Goal: Task Accomplishment & Management: Manage account settings

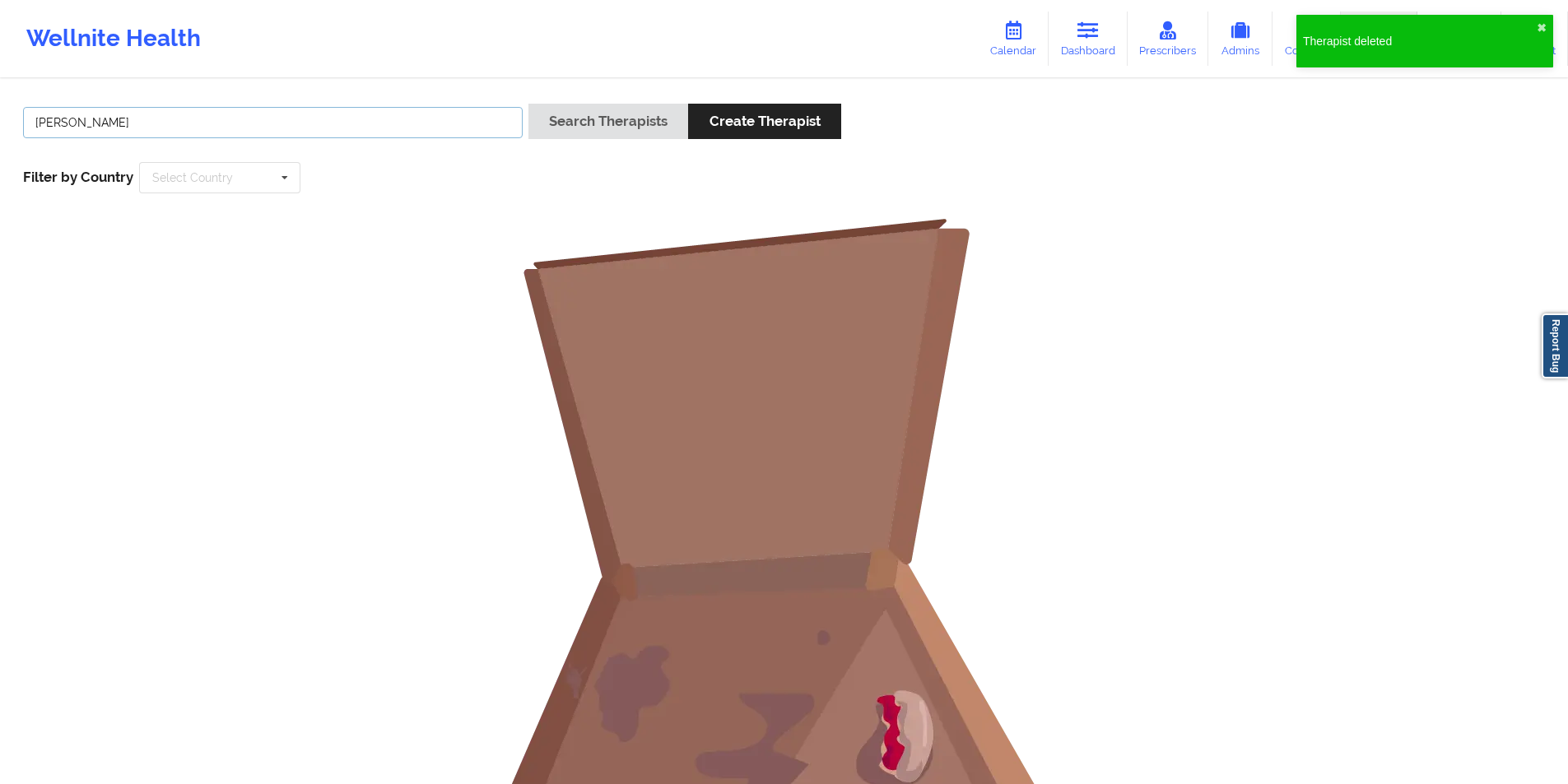
click at [345, 125] on input "[PERSON_NAME]" at bounding box center [273, 123] width 500 height 31
drag, startPoint x: 0, startPoint y: 0, endPoint x: 345, endPoint y: 125, distance: 366.9
click at [345, 125] on input "[PERSON_NAME]" at bounding box center [273, 123] width 500 height 31
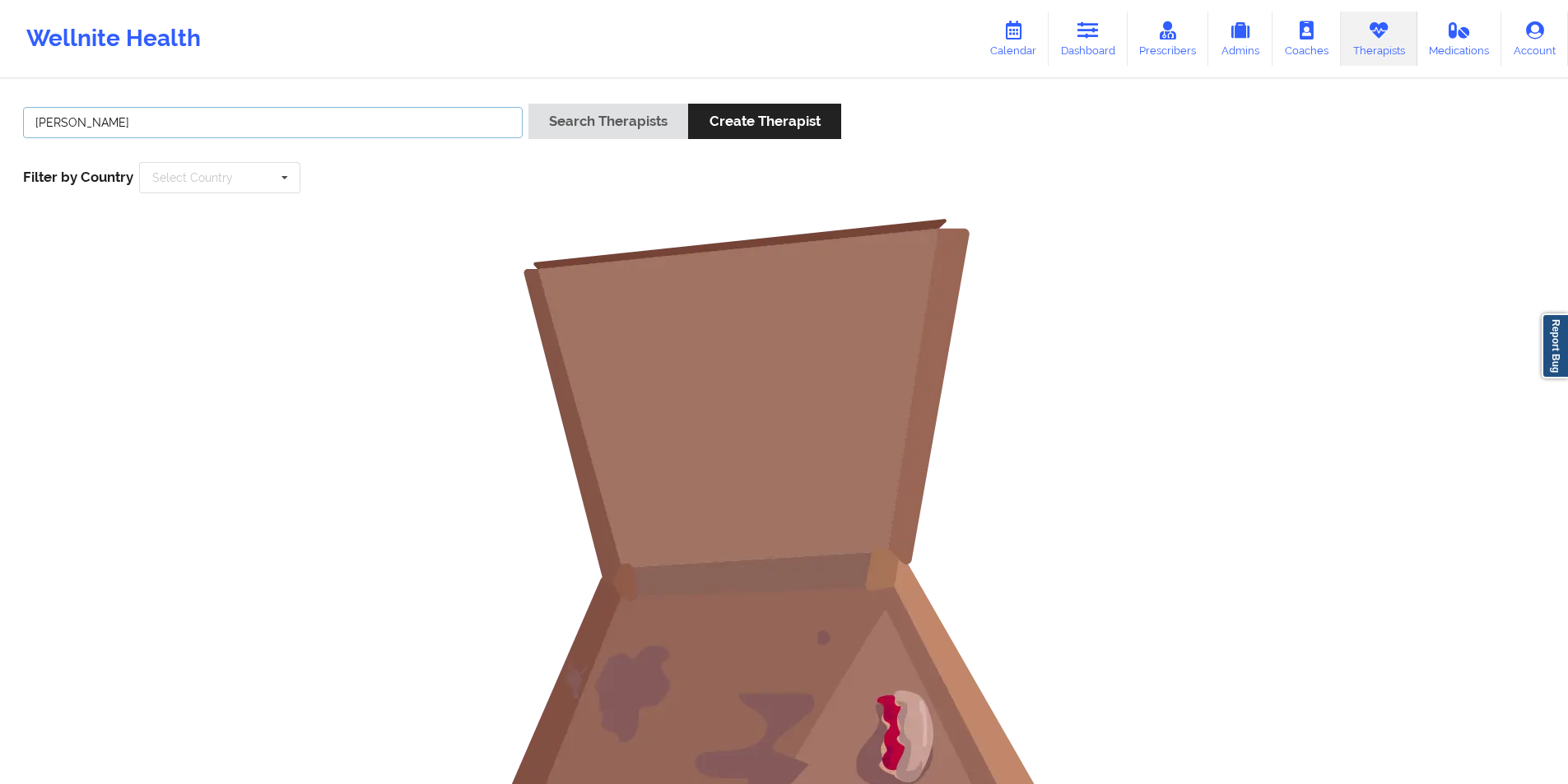
click at [345, 125] on input "julia kaluga" at bounding box center [273, 123] width 500 height 31
paste input "[PERSON_NAME]"
type input "[PERSON_NAME]"
click at [623, 125] on button "Search Therapists" at bounding box center [607, 122] width 159 height 36
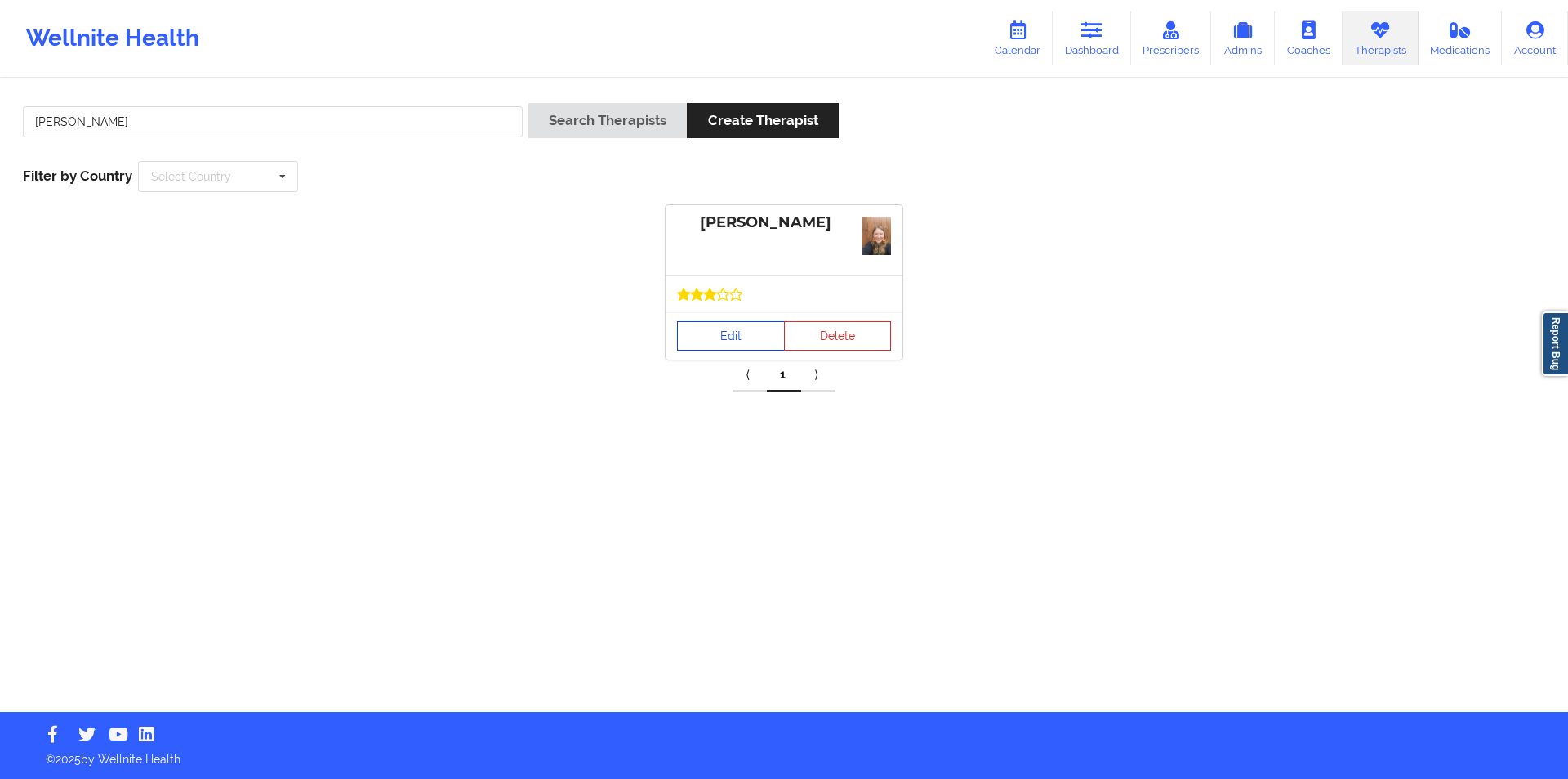
click at [740, 333] on link "Edit" at bounding box center [731, 336] width 108 height 30
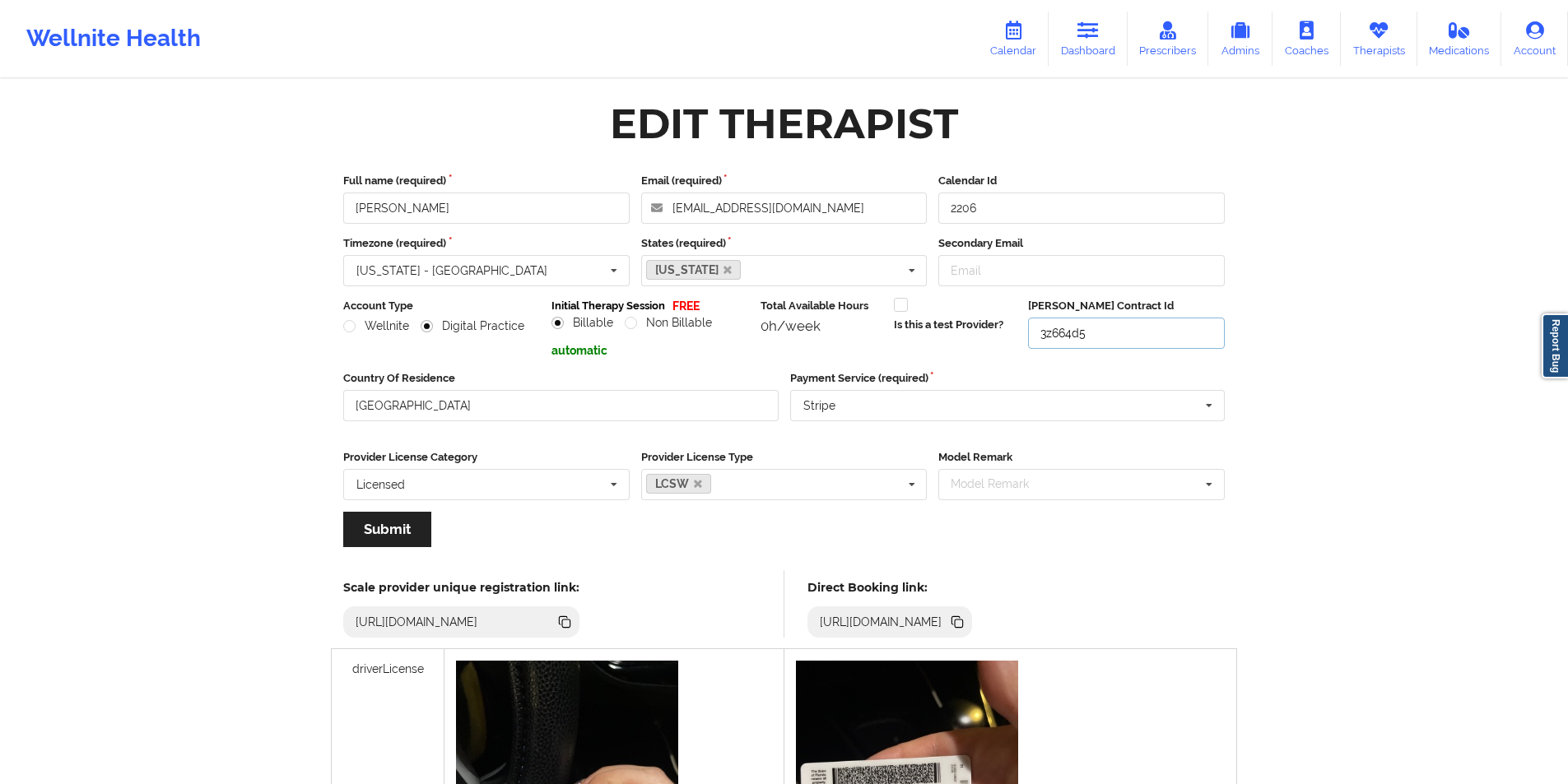
click at [1113, 335] on input "3z664d5" at bounding box center [1126, 333] width 197 height 31
paste input "[PERSON_NAME]"
paste input "mw4vnkp"
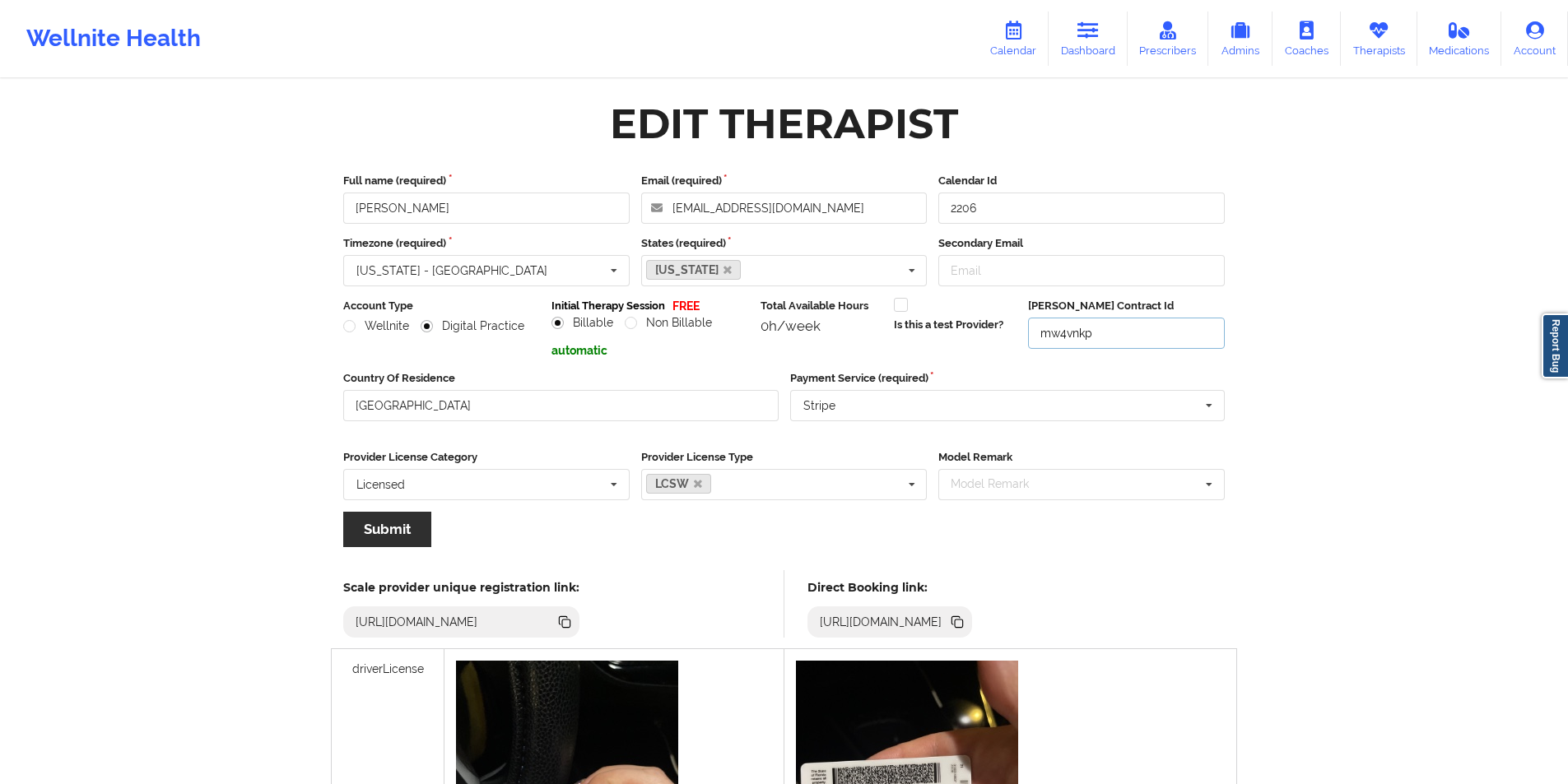
type input "mw4vnkp"
click at [390, 529] on button "Submit" at bounding box center [387, 529] width 88 height 36
click at [1094, 329] on input "3z664d5" at bounding box center [1126, 333] width 197 height 31
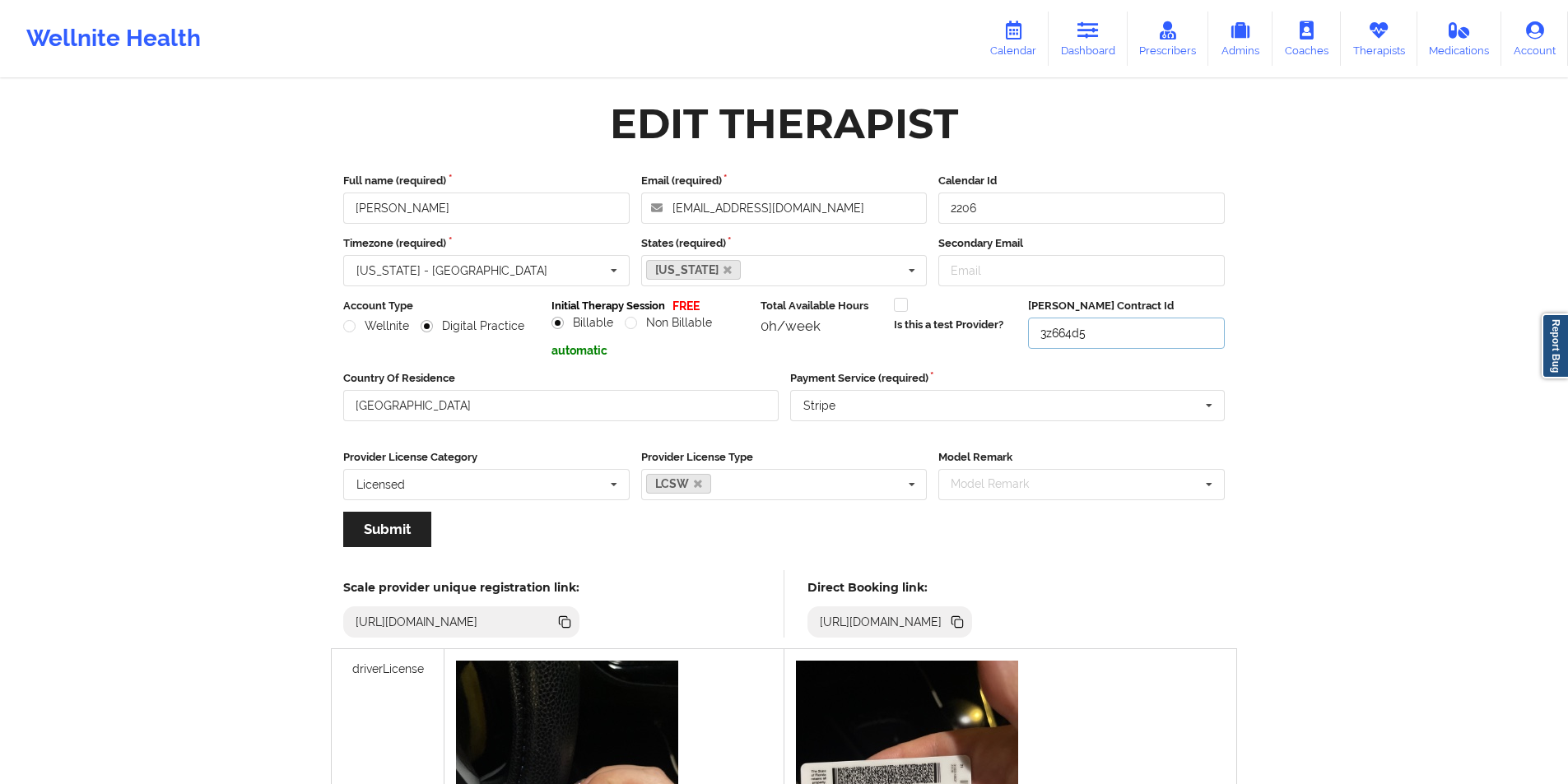
paste input "mw4vnkp"
type input "mw4vnkp"
click at [369, 531] on button "Submit" at bounding box center [387, 529] width 88 height 36
